Goal: Task Accomplishment & Management: Use online tool/utility

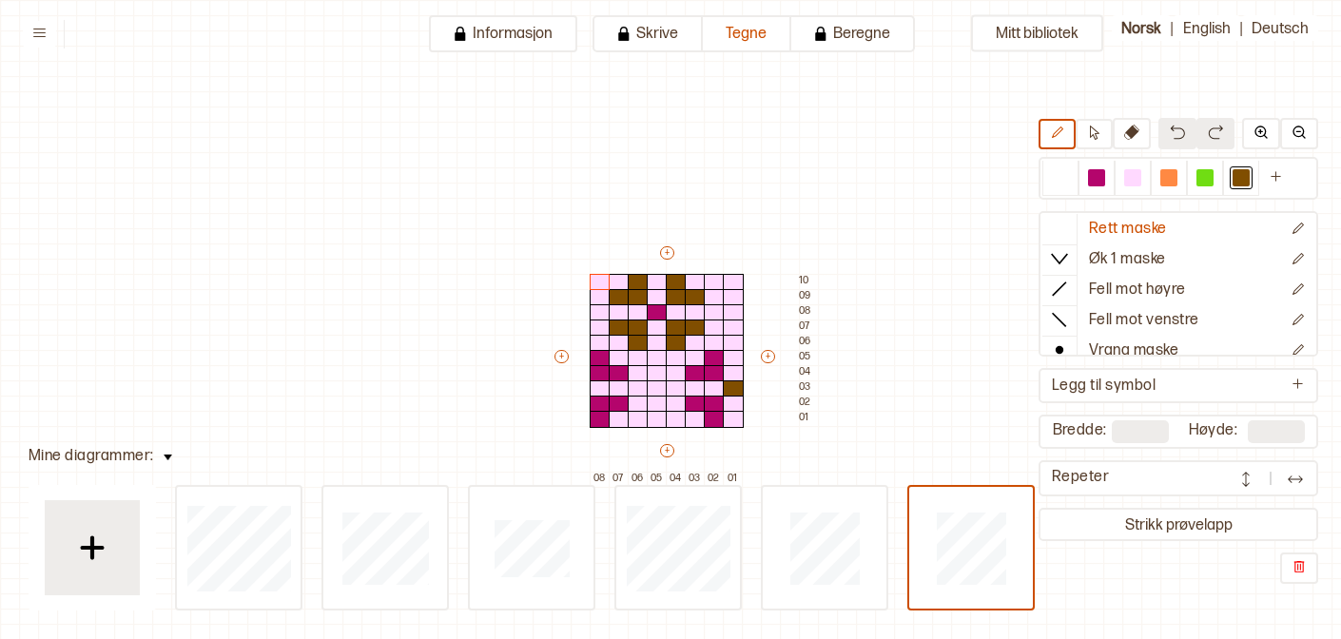
click at [82, 554] on img at bounding box center [92, 548] width 48 height 48
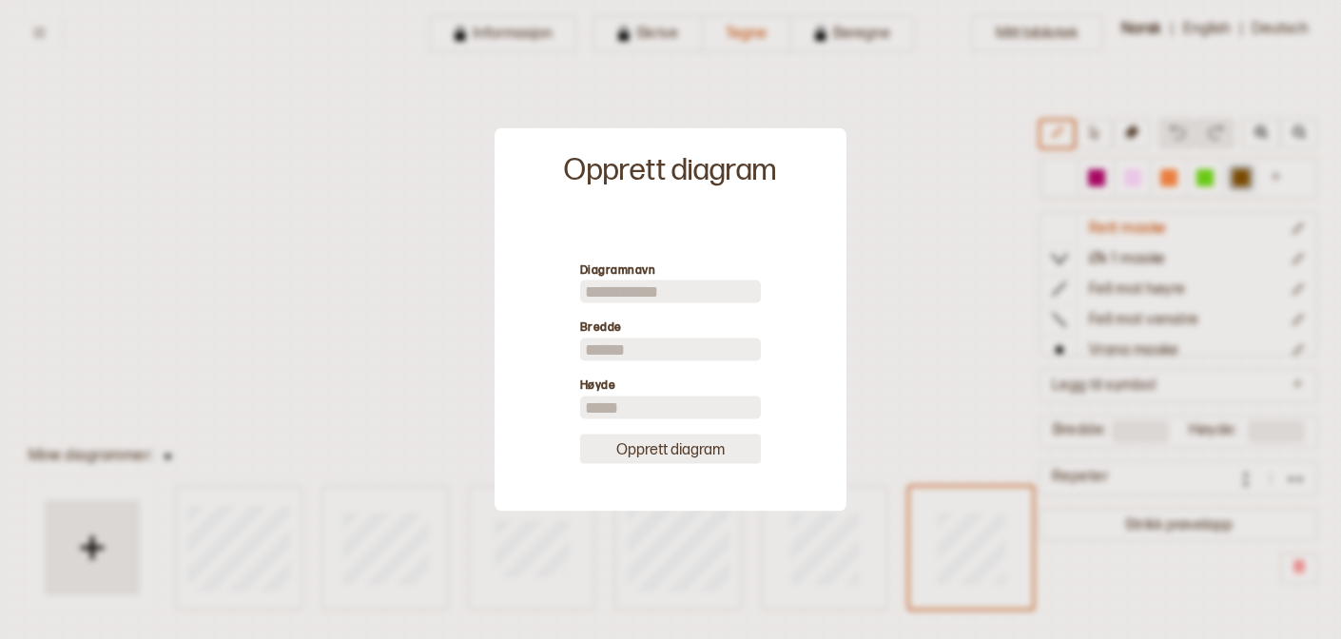
click at [651, 461] on button "Opprett diagram" at bounding box center [670, 448] width 181 height 29
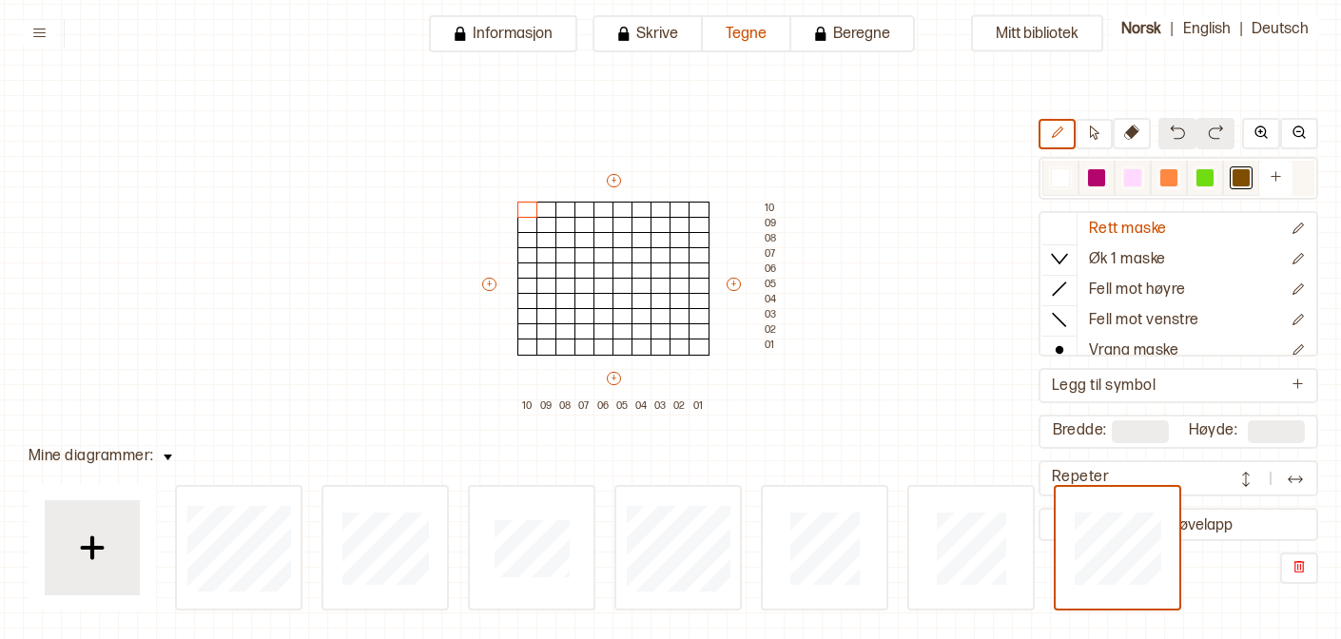
click at [1105, 185] on div at bounding box center [1096, 177] width 23 height 23
drag, startPoint x: 695, startPoint y: 315, endPoint x: 660, endPoint y: 343, distance: 45.3
click at [660, 343] on div "+ + + + 10 09 08 07 06 05 04 03 02 01 10 09 08 07 06 05 04 03 02 01" at bounding box center [631, 292] width 304 height 243
click at [703, 330] on div at bounding box center [699, 331] width 21 height 17
click at [1057, 172] on div at bounding box center [1060, 177] width 17 height 17
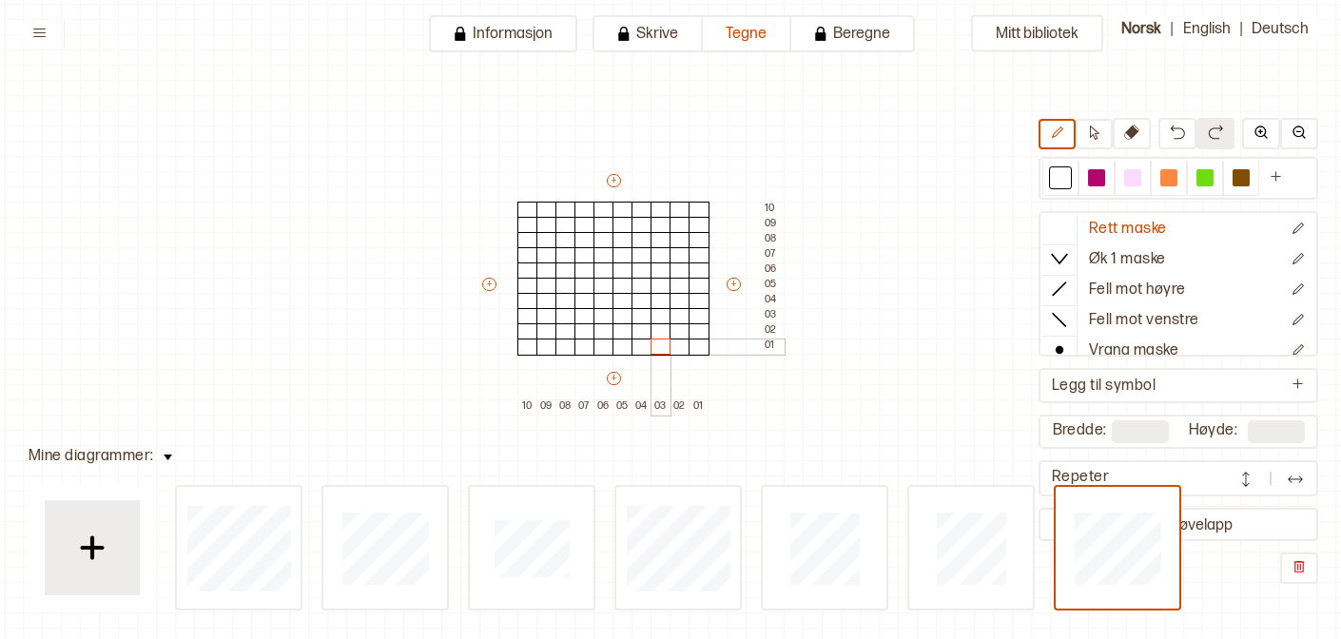
drag, startPoint x: 713, startPoint y: 319, endPoint x: 667, endPoint y: 342, distance: 52.3
click at [667, 342] on div "+ + + + 10 09 08 07 06 05 04 03 02 01 10 09 08 07 06 05 04 03 02 01" at bounding box center [631, 292] width 304 height 243
click at [1141, 183] on div at bounding box center [1132, 177] width 23 height 23
click at [1097, 184] on div at bounding box center [1096, 177] width 17 height 17
drag, startPoint x: 695, startPoint y: 329, endPoint x: 668, endPoint y: 306, distance: 35.8
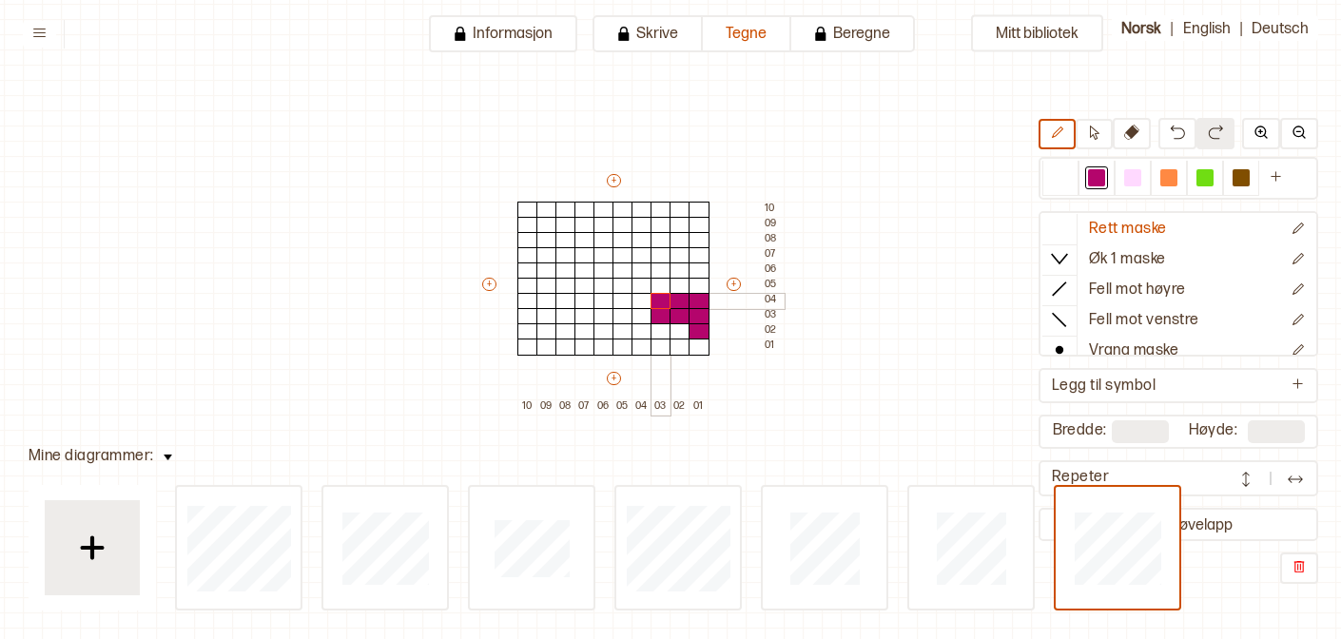
click at [667, 306] on div "+ + + + 10 09 08 07 06 05 04 03 02 01 10 09 08 07 06 05 04 03 02 01" at bounding box center [631, 292] width 304 height 243
click at [1058, 174] on div at bounding box center [1060, 177] width 17 height 17
drag, startPoint x: 683, startPoint y: 314, endPoint x: 702, endPoint y: 319, distance: 19.6
click at [702, 319] on div "+ + + + 10 09 08 07 06 05 04 03 02 01 10 09 08 07 06 05 04 03 02 01" at bounding box center [631, 292] width 304 height 243
click at [1121, 180] on div at bounding box center [1132, 177] width 23 height 23
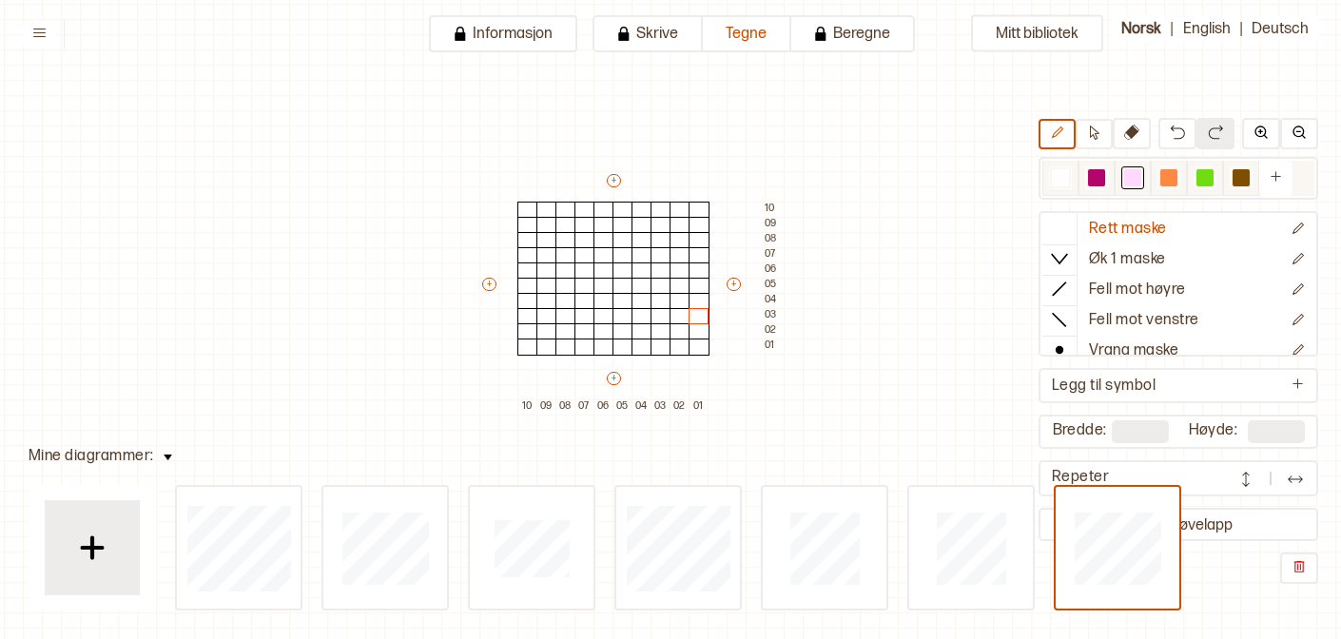
click at [1097, 181] on div at bounding box center [1096, 177] width 17 height 17
click at [696, 317] on div at bounding box center [699, 316] width 21 height 17
click at [696, 302] on div at bounding box center [699, 301] width 21 height 17
click at [683, 302] on div at bounding box center [680, 301] width 21 height 17
click at [670, 301] on div at bounding box center [680, 301] width 21 height 17
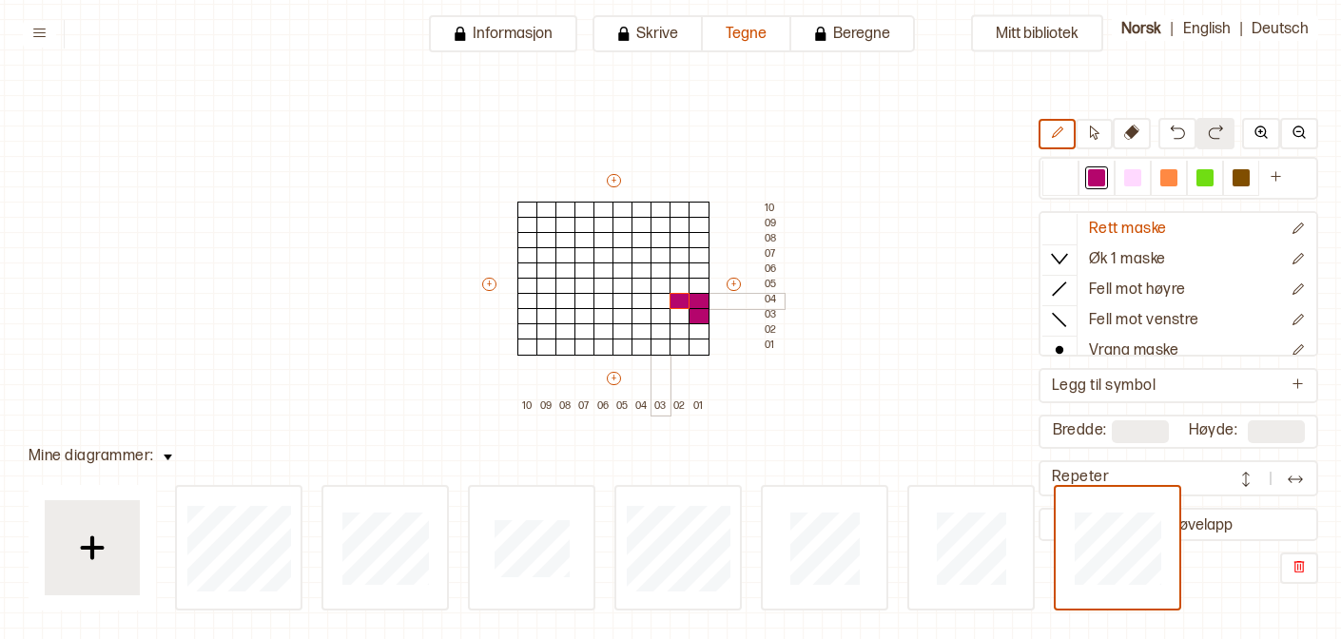
click at [668, 298] on div at bounding box center [661, 301] width 21 height 17
click at [668, 316] on div at bounding box center [661, 316] width 21 height 17
click at [666, 327] on div at bounding box center [661, 331] width 21 height 17
click at [665, 348] on div at bounding box center [661, 347] width 21 height 17
click at [647, 351] on div at bounding box center [641, 347] width 21 height 17
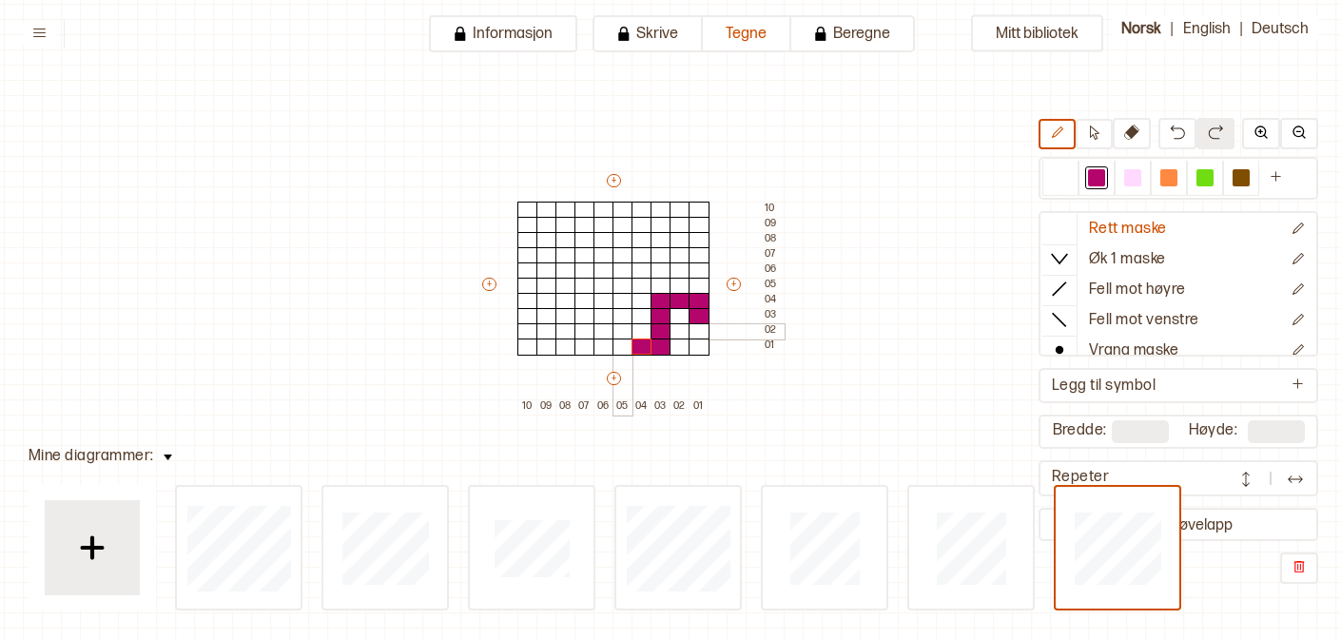
click at [625, 341] on div at bounding box center [622, 347] width 21 height 17
click at [625, 333] on div at bounding box center [622, 331] width 21 height 17
drag, startPoint x: 679, startPoint y: 225, endPoint x: 643, endPoint y: 247, distance: 42.2
click at [643, 247] on div "+ + + + 10 09 08 07 06 05 04 03 02 01 10 09 08 07 06 05 04 03 02 01" at bounding box center [631, 292] width 304 height 243
click at [689, 226] on div at bounding box center [699, 225] width 21 height 17
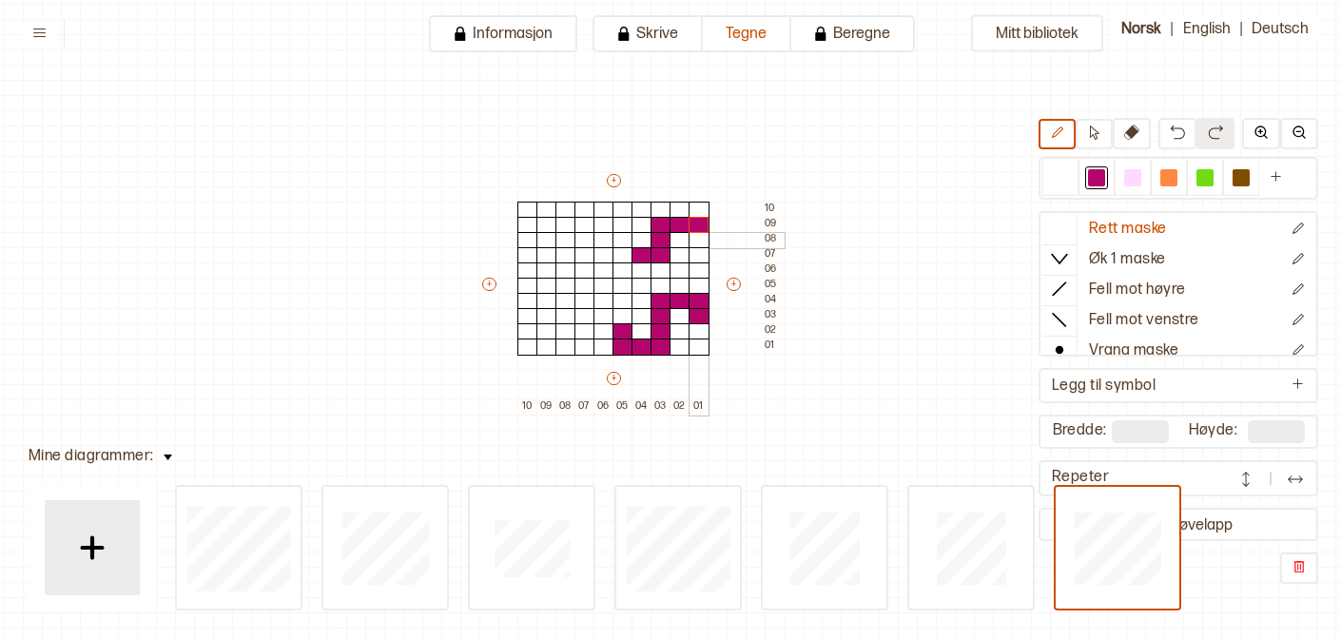
click at [690, 232] on div at bounding box center [699, 240] width 21 height 17
click at [623, 251] on div at bounding box center [622, 255] width 21 height 17
click at [623, 235] on div at bounding box center [622, 240] width 21 height 17
click at [625, 226] on div at bounding box center [622, 225] width 21 height 17
click at [695, 253] on div at bounding box center [699, 255] width 21 height 17
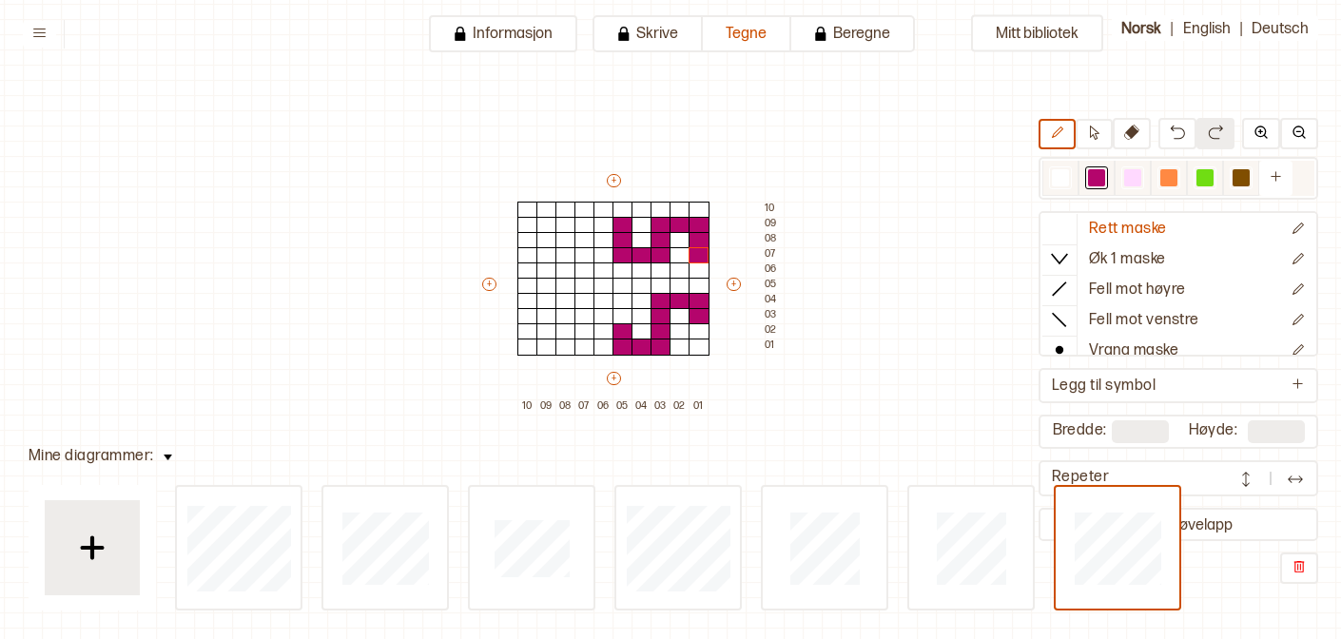
click at [1070, 178] on div at bounding box center [1060, 177] width 23 height 23
drag, startPoint x: 699, startPoint y: 319, endPoint x: 631, endPoint y: 324, distance: 67.8
click at [631, 324] on div "+ + + + 10 09 08 07 06 05 04 03 02 01 10 09 08 07 06 05 04 03 02 01" at bounding box center [631, 292] width 304 height 243
click at [1099, 170] on div at bounding box center [1096, 177] width 17 height 17
drag, startPoint x: 695, startPoint y: 300, endPoint x: 634, endPoint y: 325, distance: 66.1
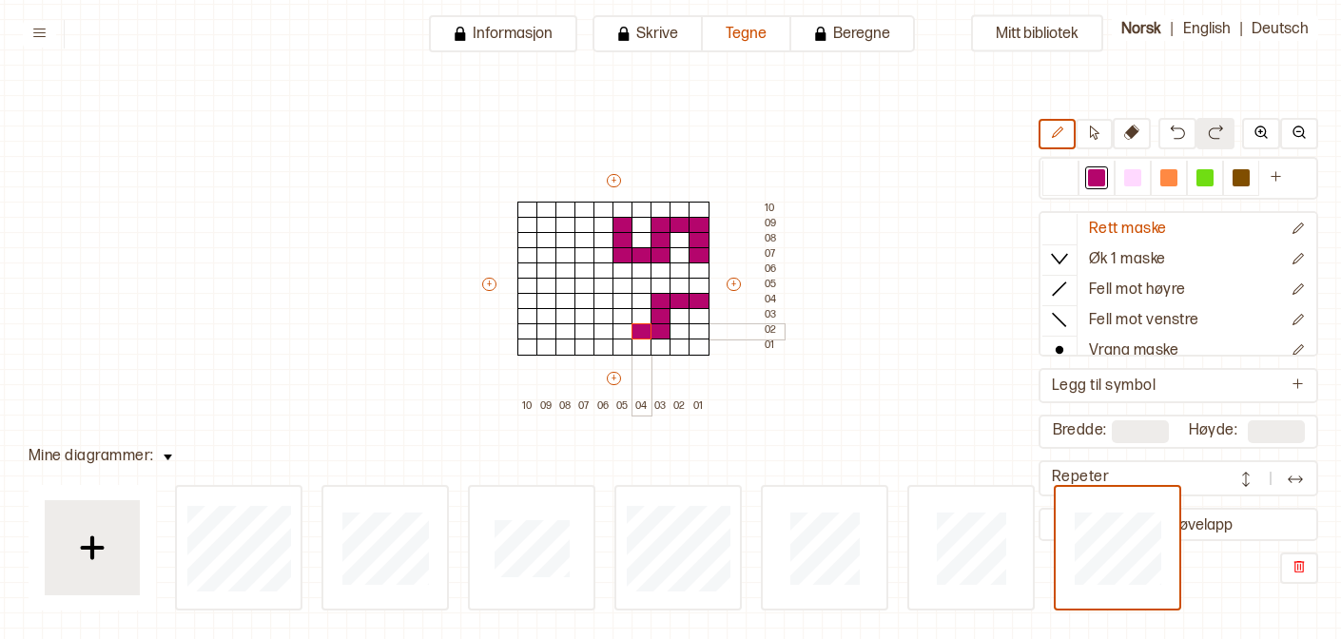
click at [634, 325] on div "+ + + + 10 09 08 07 06 05 04 03 02 01 10 09 08 07 06 05 04 03 02 01" at bounding box center [631, 292] width 304 height 243
drag, startPoint x: 672, startPoint y: 333, endPoint x: 702, endPoint y: 359, distance: 39.1
click at [702, 359] on div "+ + + + 10 09 08 07 06 05 04 03 02 01 10 09 08 07 06 05 04 03 02 01" at bounding box center [631, 292] width 304 height 243
click at [1069, 166] on div at bounding box center [1060, 177] width 23 height 23
click at [643, 328] on div at bounding box center [641, 331] width 21 height 17
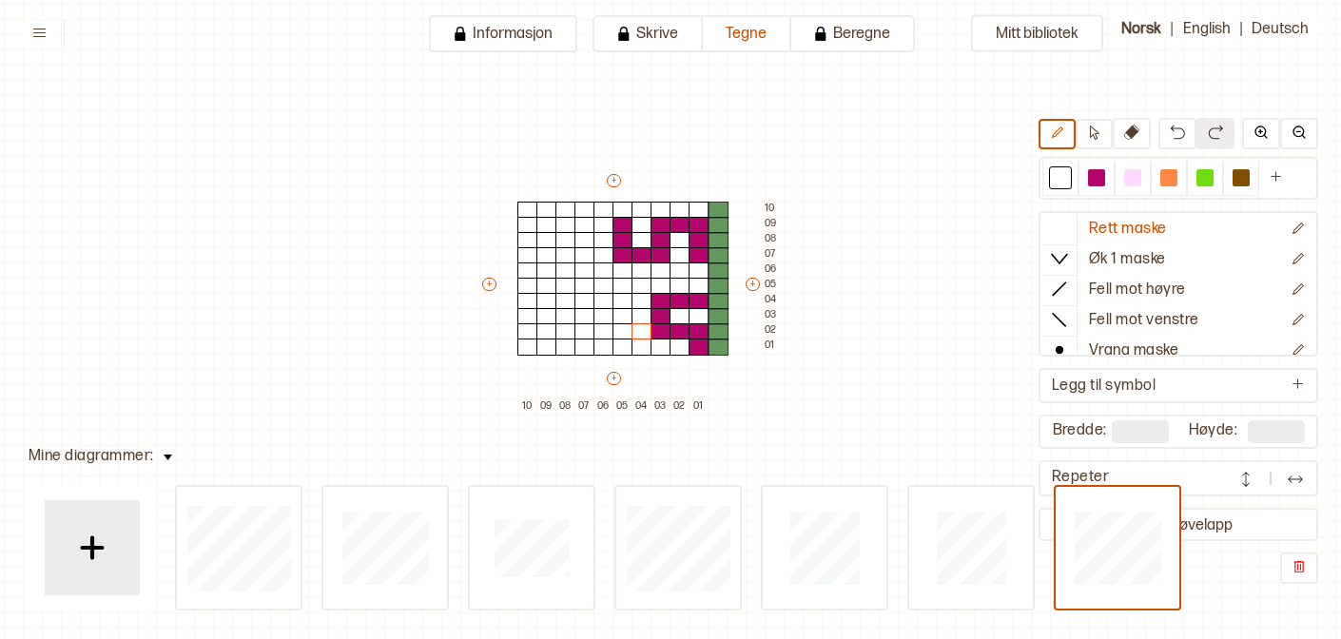
type input "**"
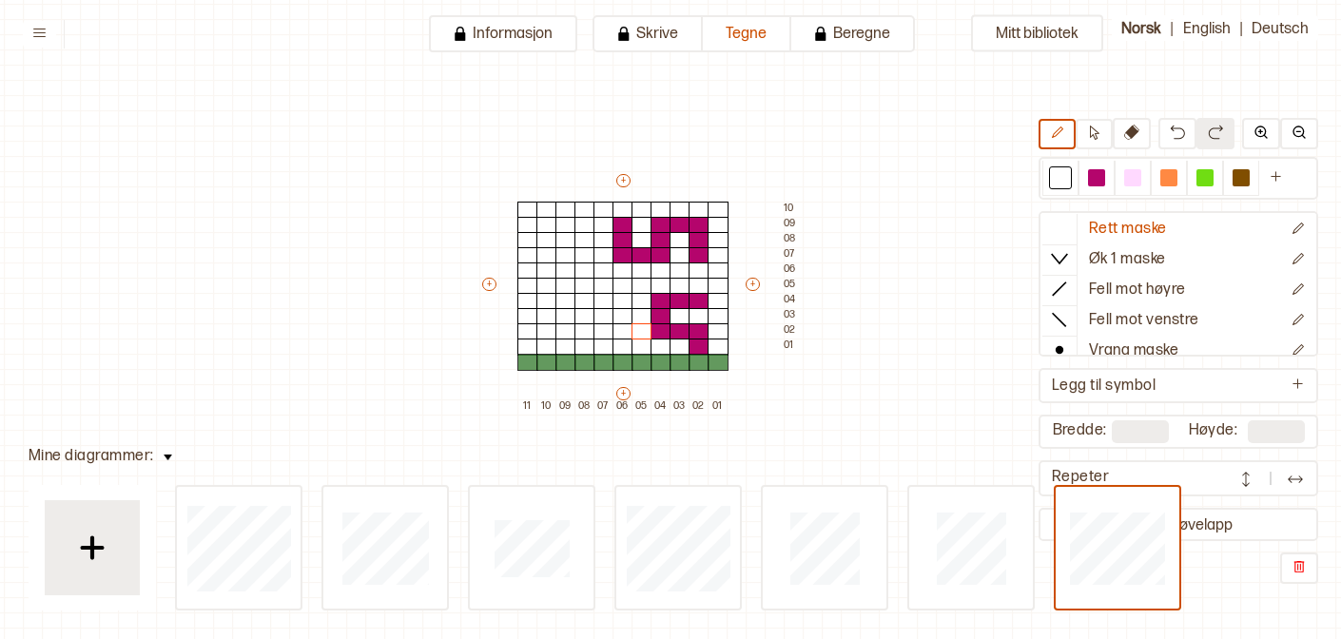
type input "**"
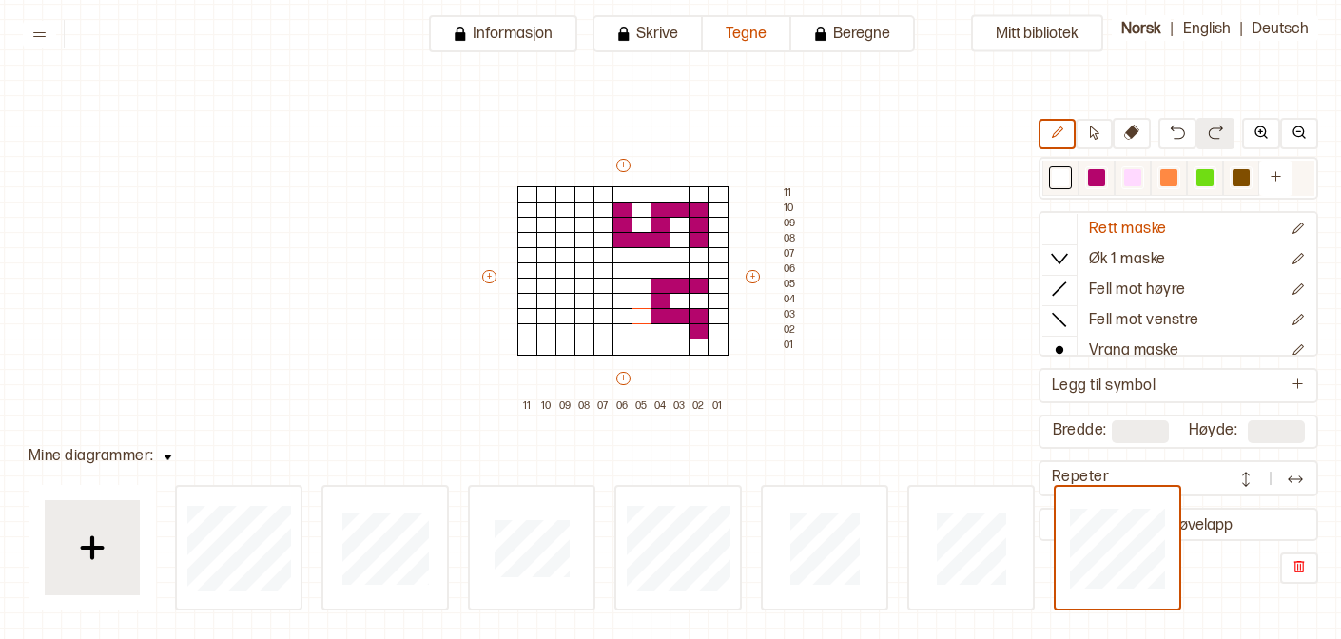
click at [1094, 182] on div at bounding box center [1096, 177] width 17 height 17
click at [689, 342] on div at bounding box center [699, 347] width 21 height 17
click at [674, 344] on div at bounding box center [680, 347] width 21 height 17
click at [657, 345] on div at bounding box center [661, 347] width 21 height 17
click at [718, 288] on div at bounding box center [718, 286] width 21 height 17
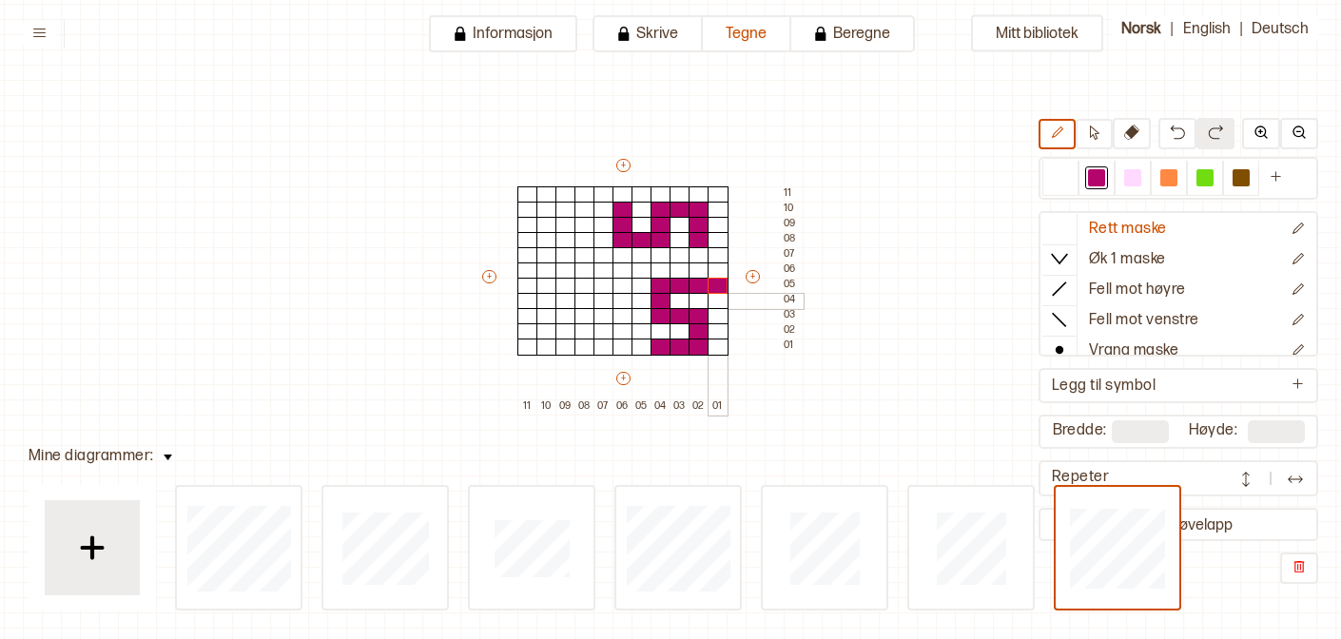
click at [719, 303] on div at bounding box center [718, 301] width 21 height 17
click at [1061, 181] on div at bounding box center [1060, 177] width 17 height 17
click at [719, 299] on div at bounding box center [718, 301] width 21 height 17
click at [718, 289] on div at bounding box center [718, 286] width 21 height 17
click at [1109, 179] on div at bounding box center [1096, 178] width 36 height 35
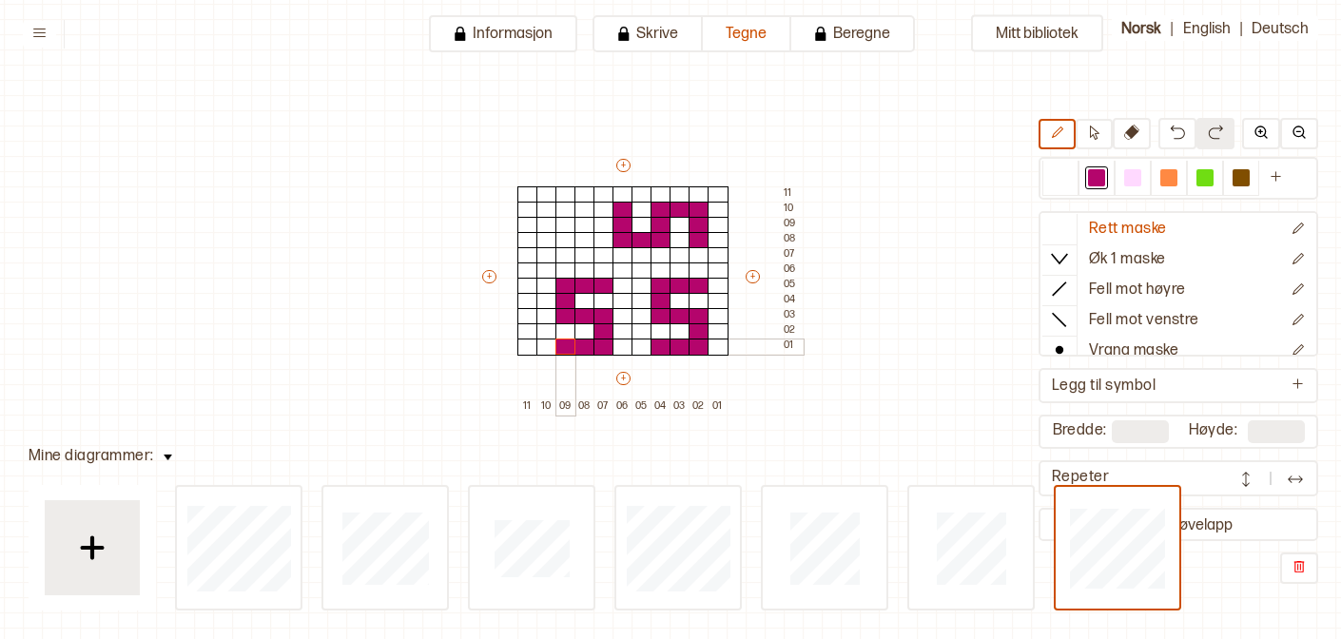
drag, startPoint x: 605, startPoint y: 286, endPoint x: 566, endPoint y: 348, distance: 73.1
click at [566, 348] on div "+ + + + 11 10 09 08 07 06 05 04 03 02 01 11 10 09 08 07 06 05 04 03 02 01" at bounding box center [640, 285] width 323 height 259
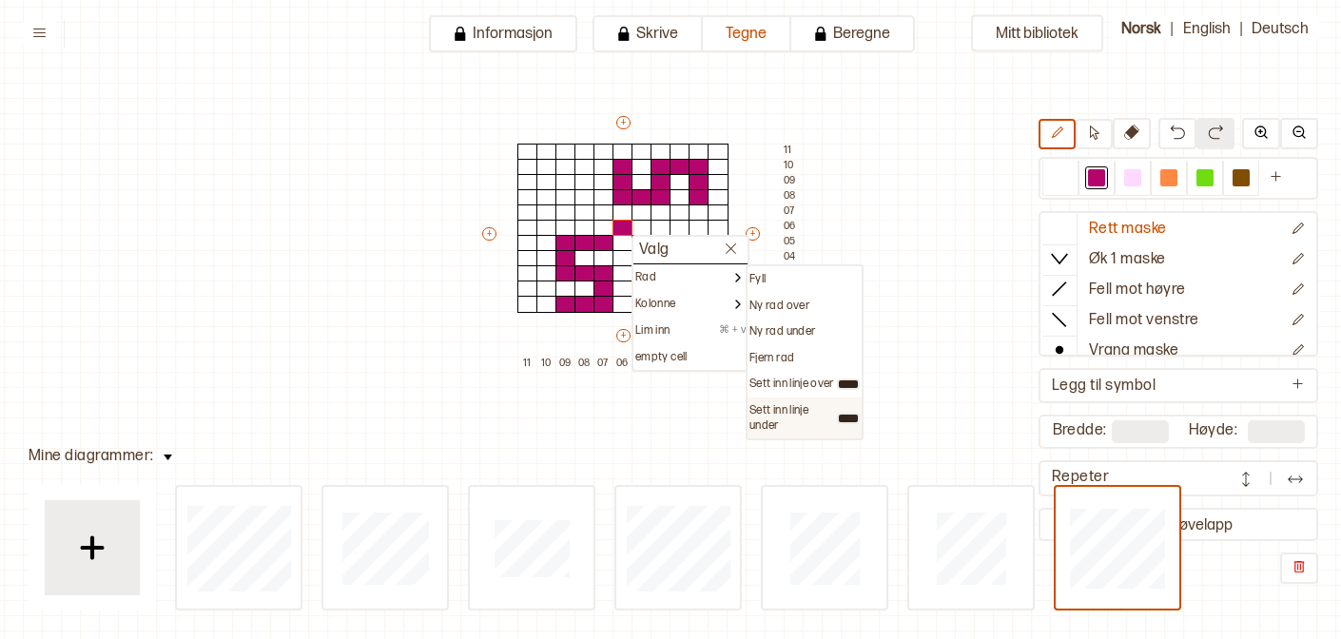
scroll to position [92, 53]
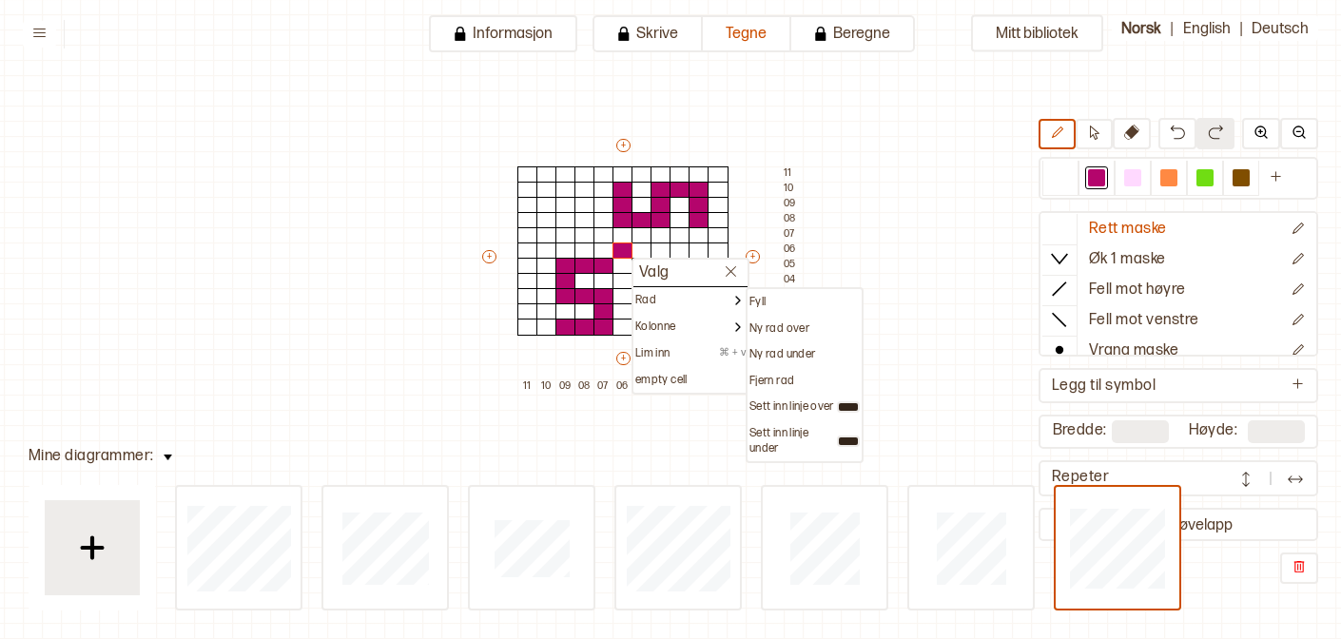
click at [895, 336] on div "Mitt bibliotek Rett maske Øk 1 maske Fell mot høyre Fell mot venstre Vrang mask…" at bounding box center [1288, 547] width 2682 height 1278
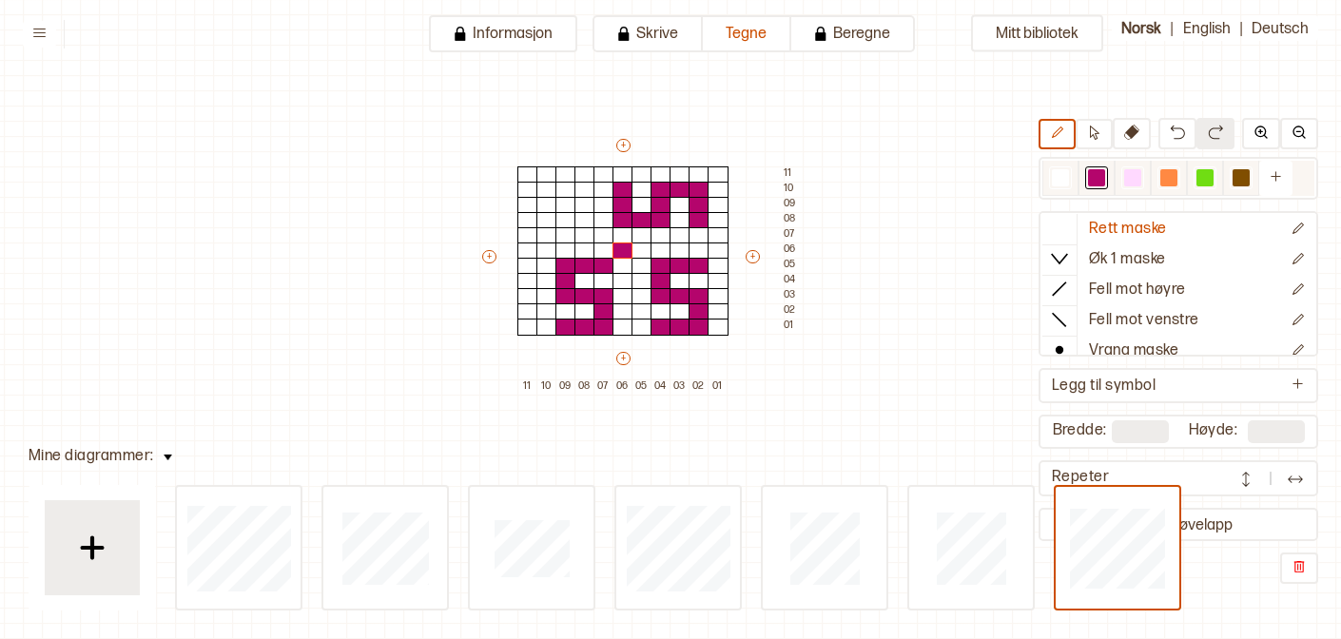
click at [1062, 176] on div at bounding box center [1060, 177] width 17 height 17
drag, startPoint x: 614, startPoint y: 242, endPoint x: 607, endPoint y: 328, distance: 86.9
click at [607, 328] on div "+ + + + 11 10 09 08 07 06 05 04 03 02 01 11 10 09 08 07 06 05 04 03 02 01" at bounding box center [640, 265] width 323 height 259
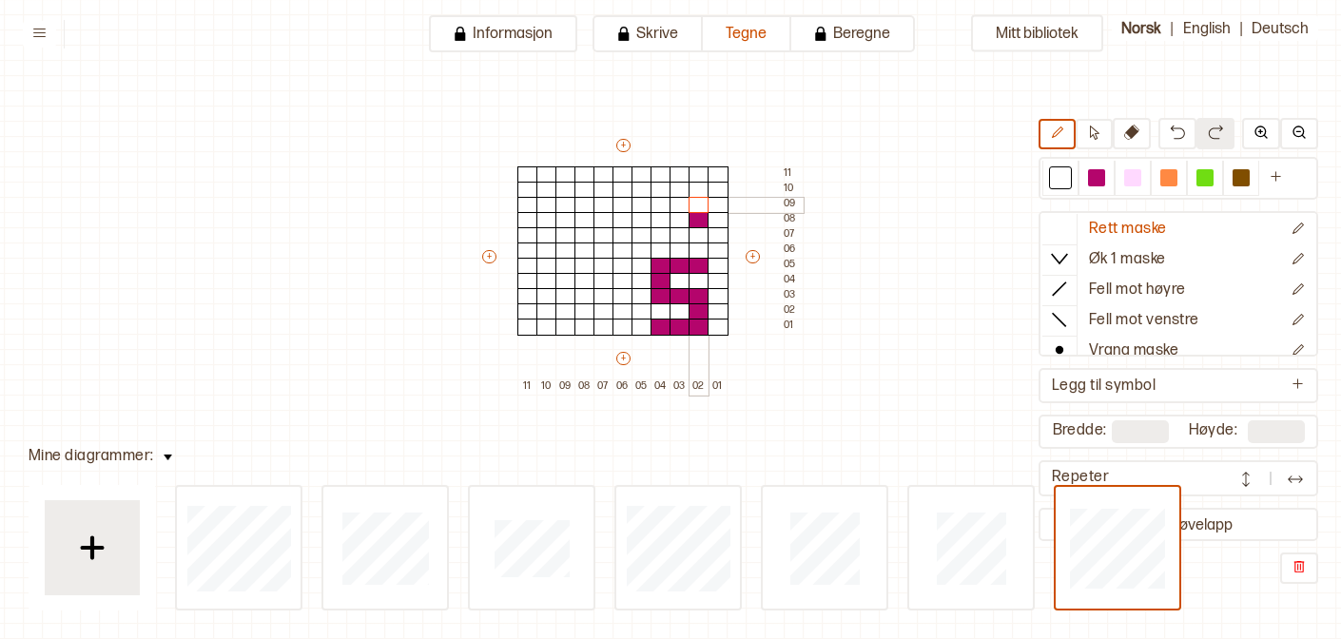
drag, startPoint x: 623, startPoint y: 185, endPoint x: 696, endPoint y: 205, distance: 76.2
click at [696, 205] on div "+ + + + 11 10 09 08 07 06 05 04 03 02 01 11 10 09 08 07 06 05 04 03 02 01" at bounding box center [640, 265] width 323 height 259
click at [696, 211] on div "+ + + + 11 10 09 08 07 06 05 04 03 02 01 11 10 09 08 07 06 05 04 03 02 01" at bounding box center [640, 265] width 323 height 259
click at [1097, 178] on div at bounding box center [1096, 177] width 17 height 17
drag, startPoint x: 623, startPoint y: 262, endPoint x: 584, endPoint y: 322, distance: 72.3
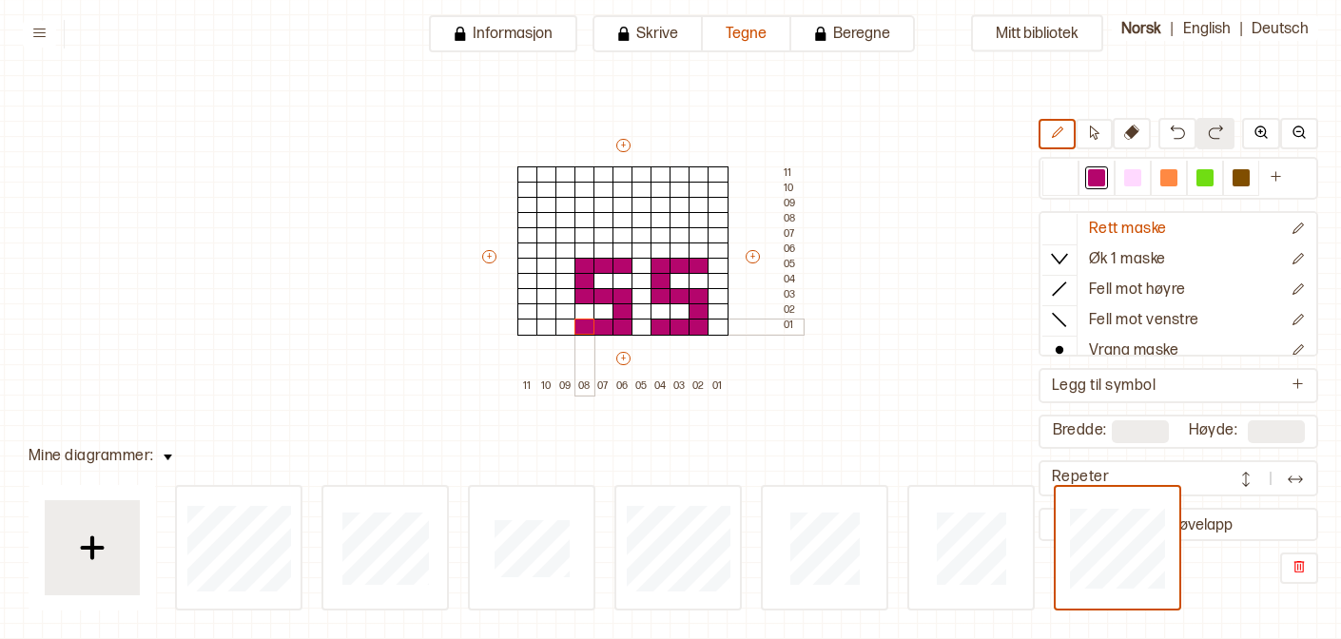
click at [584, 322] on div "+ + + + 11 10 09 08 07 06 05 04 03 02 01 11 10 09 08 07 06 05 04 03 02 01" at bounding box center [640, 265] width 323 height 259
drag, startPoint x: 552, startPoint y: 267, endPoint x: 505, endPoint y: 324, distance: 73.7
click at [505, 324] on div "+ + + + 12 11 10 09 08 07 06 05 04 03 02 01 11 10 09 08 07 06 05 04 03 02 01" at bounding box center [631, 265] width 342 height 259
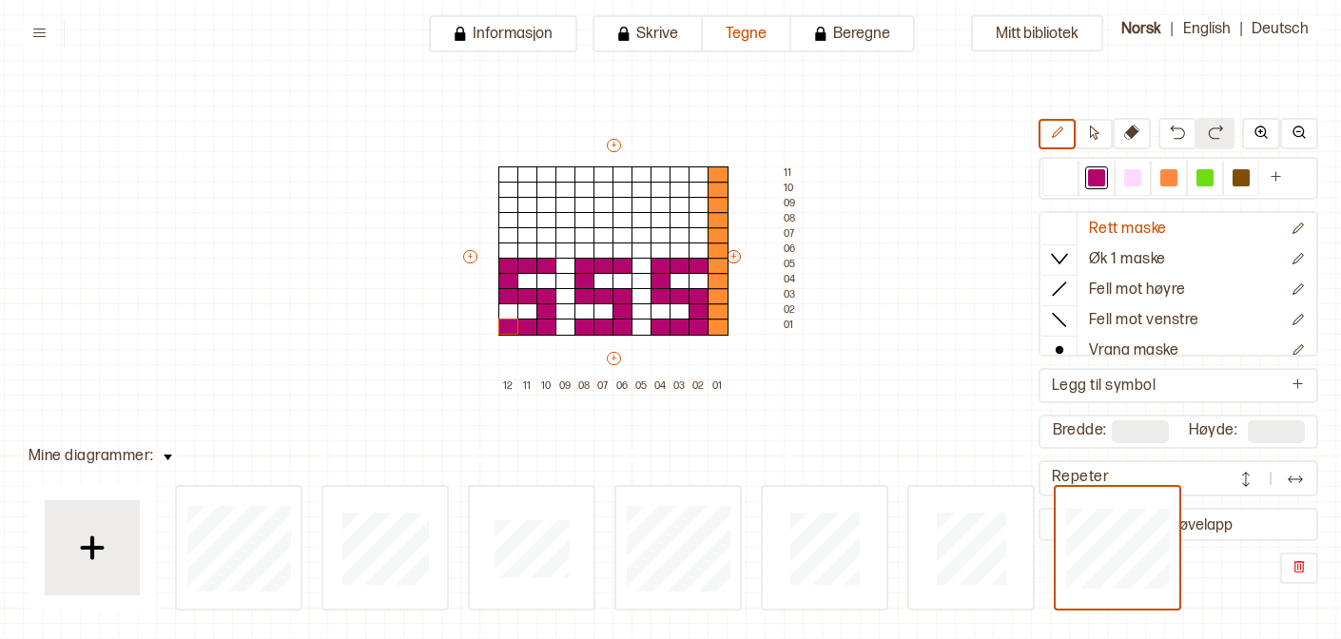
type input "**"
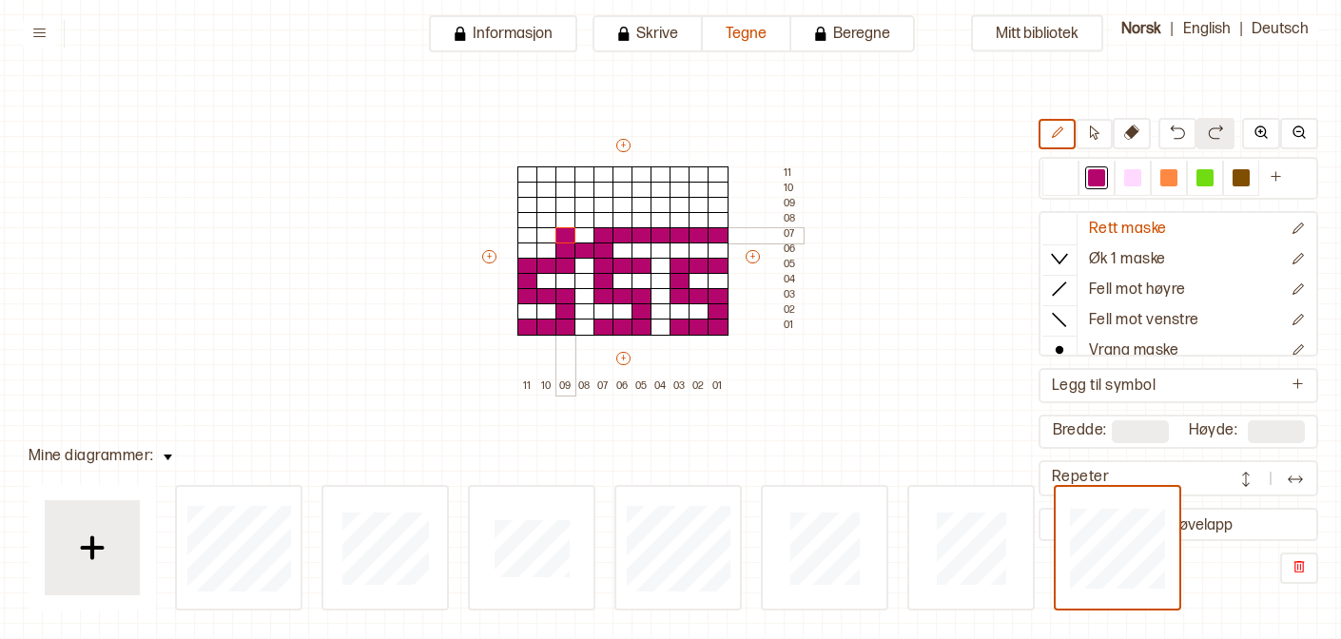
drag, startPoint x: 715, startPoint y: 231, endPoint x: 563, endPoint y: 239, distance: 152.4
click at [563, 239] on div "+ + + + 11 10 09 08 07 06 05 04 03 02 01 11 10 09 08 07 06 05 04 03 02 01" at bounding box center [640, 265] width 323 height 259
drag, startPoint x: 582, startPoint y: 234, endPoint x: 512, endPoint y: 233, distance: 70.4
click at [512, 233] on div "+ + + + 11 10 09 08 07 06 05 04 03 02 01 11 10 09 08 07 06 05 04 03 02 01" at bounding box center [640, 265] width 323 height 259
click at [1131, 172] on div at bounding box center [1132, 177] width 17 height 17
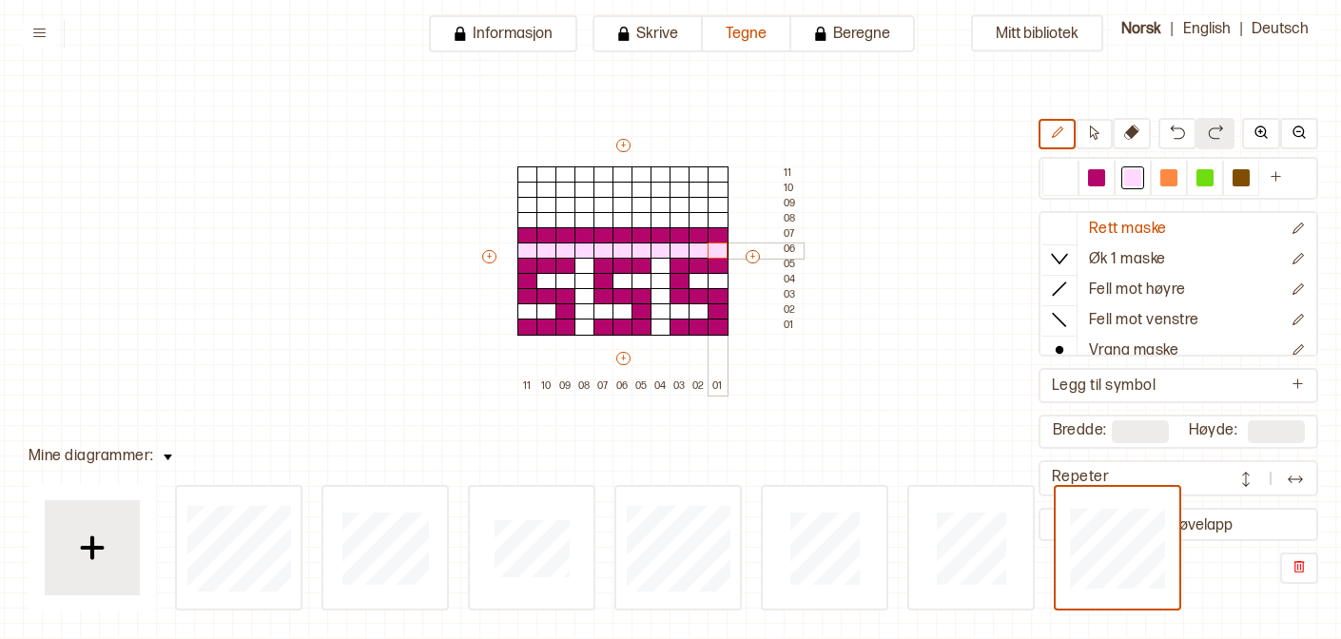
drag, startPoint x: 527, startPoint y: 249, endPoint x: 720, endPoint y: 244, distance: 193.1
click at [720, 243] on div "+ + + + 11 10 09 08 07 06 05 04 03 02 01 11 10 09 08 07 06 05 04 03 02 01" at bounding box center [640, 265] width 323 height 259
drag, startPoint x: 719, startPoint y: 277, endPoint x: 707, endPoint y: 278, distance: 12.4
click at [708, 278] on div at bounding box center [718, 281] width 21 height 17
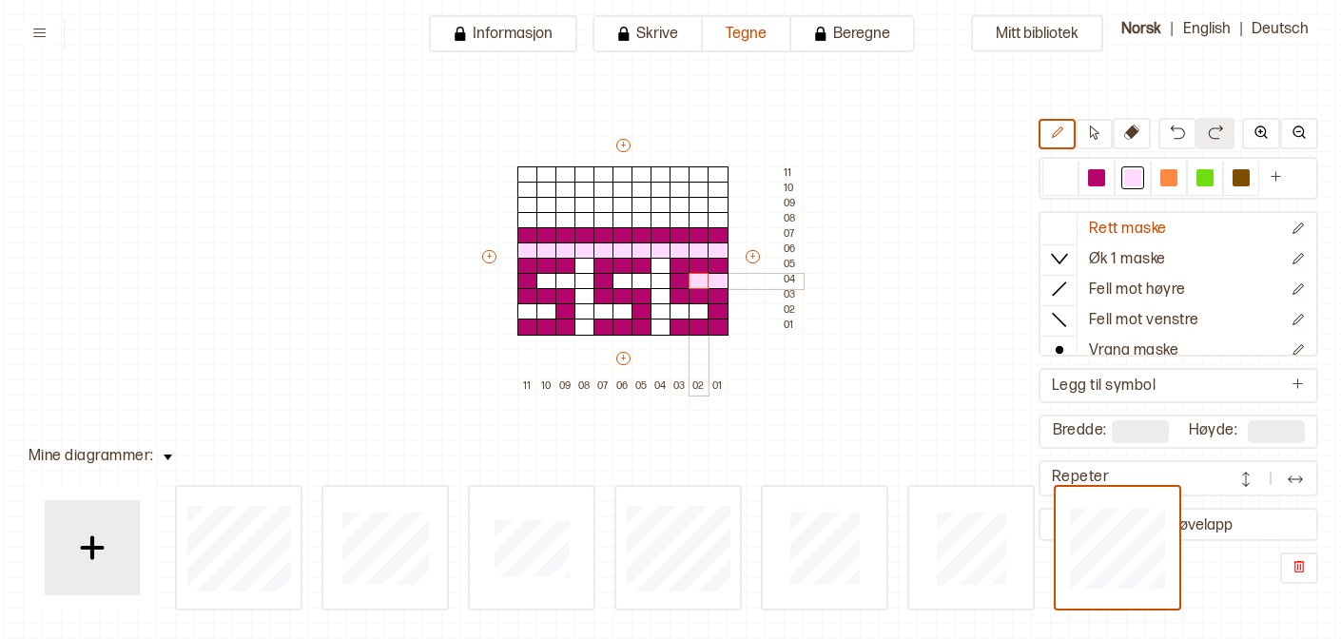
click at [699, 278] on div at bounding box center [699, 281] width 21 height 17
drag, startPoint x: 658, startPoint y: 263, endPoint x: 661, endPoint y: 327, distance: 63.8
click at [661, 328] on div "+ + + + 11 10 09 08 07 06 05 04 03 02 01 11 10 09 08 07 06 05 04 03 02 01" at bounding box center [640, 265] width 323 height 259
click at [679, 312] on div at bounding box center [680, 311] width 21 height 17
click at [694, 312] on div at bounding box center [699, 311] width 21 height 17
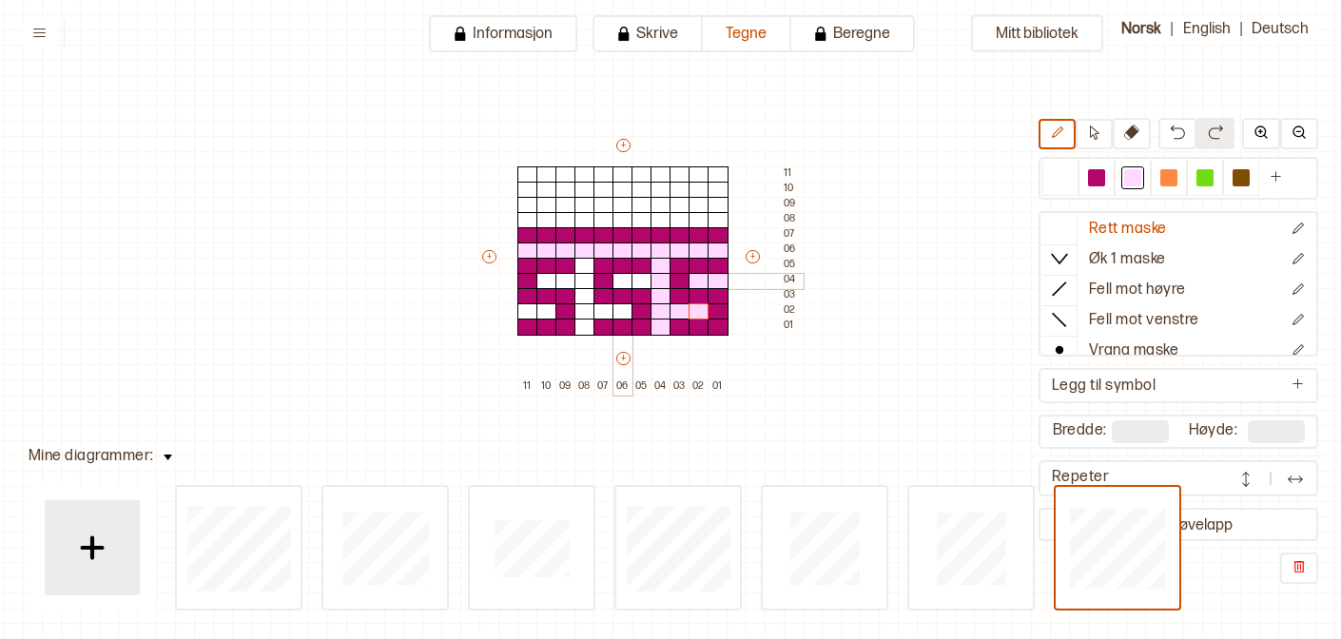
click at [627, 281] on div at bounding box center [622, 281] width 21 height 17
click at [638, 281] on div at bounding box center [641, 281] width 21 height 17
drag, startPoint x: 583, startPoint y: 264, endPoint x: 587, endPoint y: 332, distance: 67.6
click at [586, 332] on div "+ + + + 11 10 09 08 07 06 05 04 03 02 01 11 10 09 08 07 06 05 04 03 02 01" at bounding box center [640, 265] width 323 height 259
click at [598, 315] on div at bounding box center [603, 311] width 21 height 17
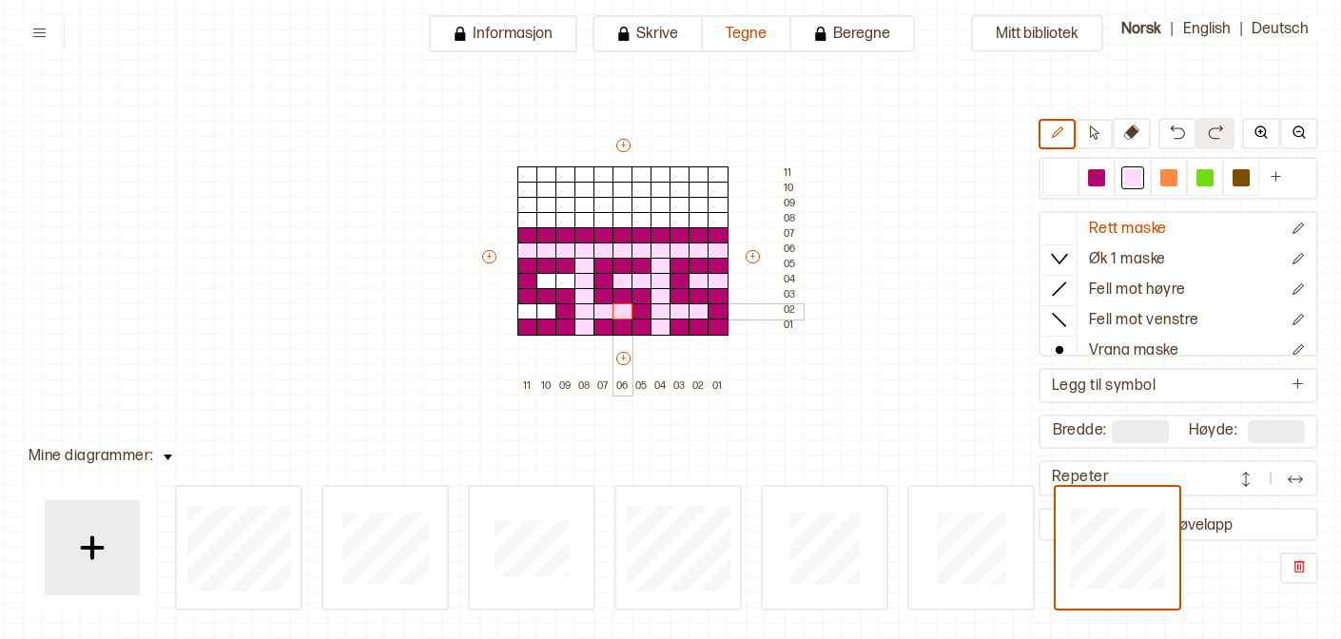
click at [624, 315] on div at bounding box center [622, 311] width 21 height 17
click at [545, 279] on div at bounding box center [546, 281] width 21 height 17
click at [559, 279] on div at bounding box center [565, 281] width 21 height 17
drag, startPoint x: 536, startPoint y: 311, endPoint x: 522, endPoint y: 311, distance: 14.3
click at [522, 311] on div "+ + + + 11 10 09 08 07 06 05 04 03 02 01 11 10 09 08 07 06 05 04 03 02 01" at bounding box center [640, 265] width 323 height 259
